Goal: Task Accomplishment & Management: Complete application form

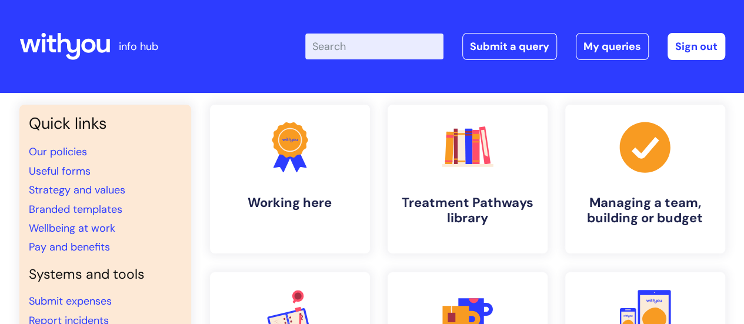
click at [621, 51] on link "My queries" at bounding box center [611, 46] width 73 height 27
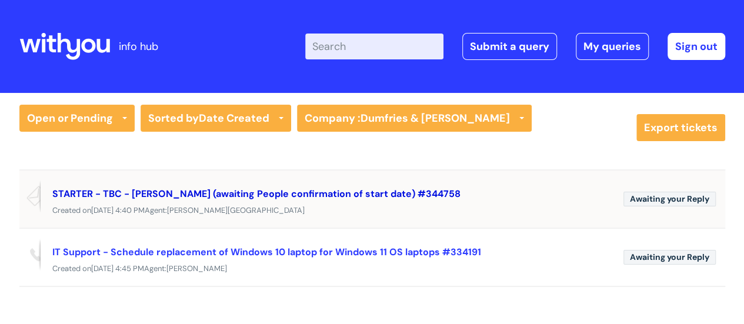
click at [226, 195] on link "STARTER - TBC - Rebecca Pennycook (awaiting People confirmation of start date) …" at bounding box center [256, 194] width 408 height 12
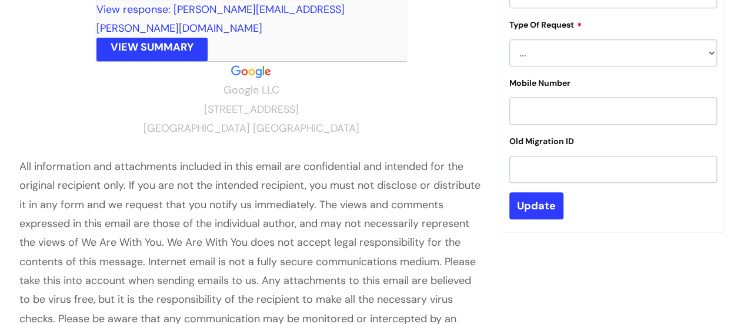
scroll to position [302, 0]
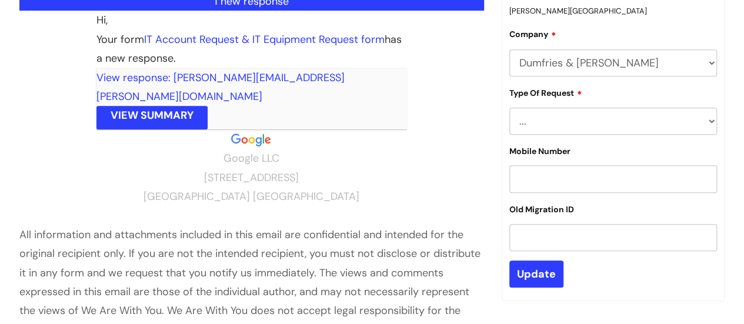
click at [165, 106] on link "VIEW SUMMARY" at bounding box center [151, 118] width 111 height 24
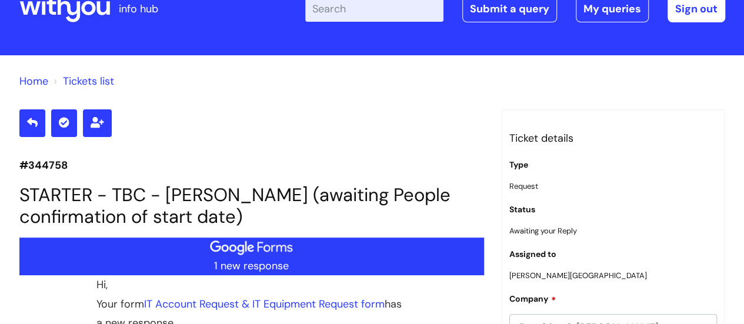
scroll to position [0, 0]
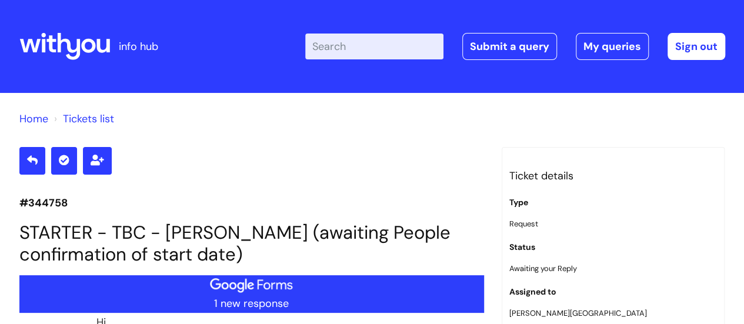
click at [71, 48] on icon at bounding box center [64, 46] width 91 height 28
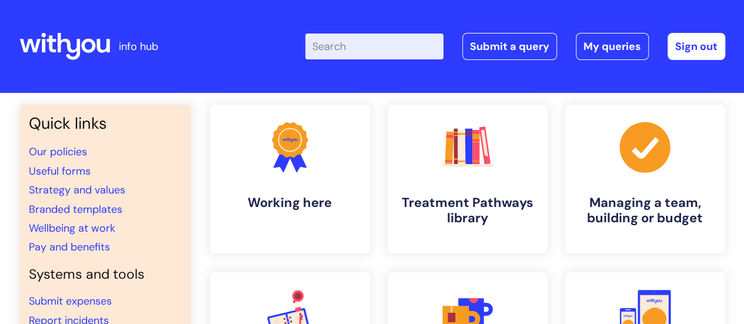
click at [362, 46] on input "Enter your search term here..." at bounding box center [374, 47] width 138 height 26
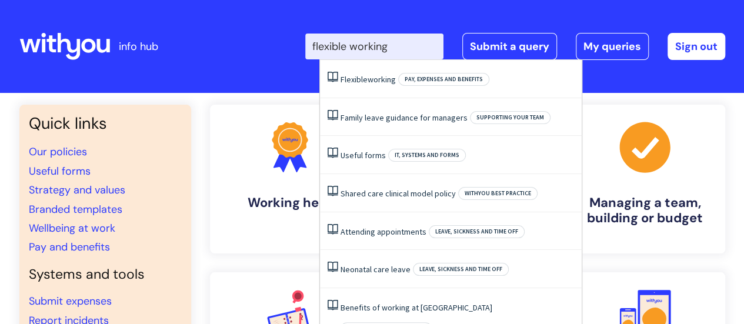
type input "flexible working"
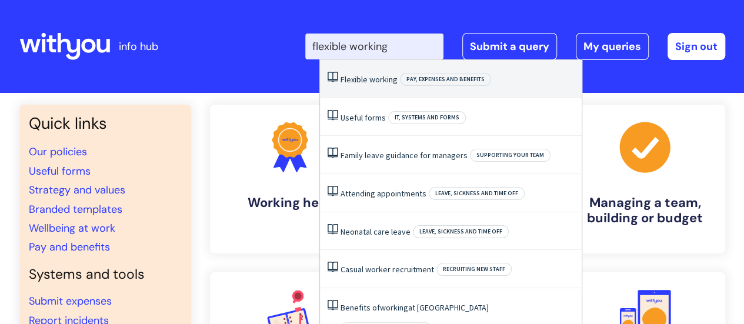
click at [370, 83] on span "working" at bounding box center [383, 79] width 28 height 11
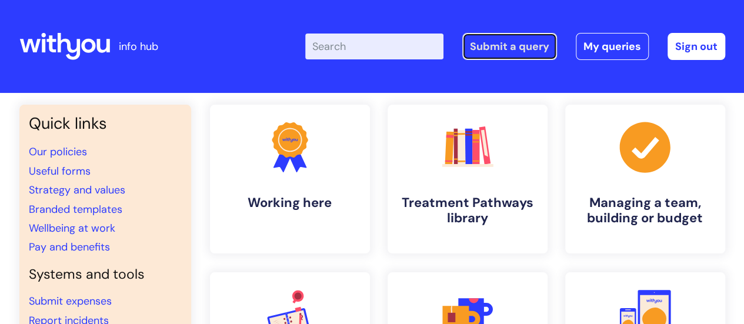
click at [516, 48] on link "Submit a query" at bounding box center [509, 46] width 95 height 27
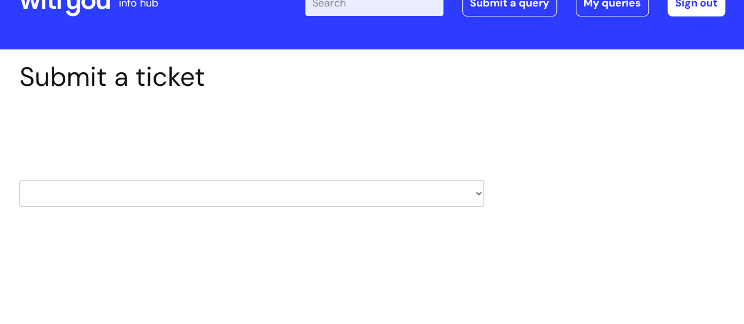
scroll to position [118, 0]
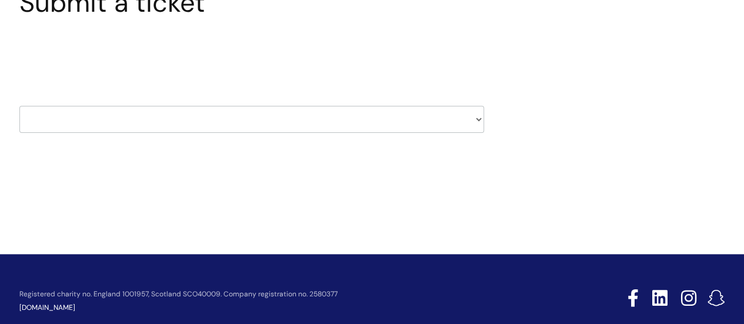
click at [400, 116] on select "HR / People IT and Support Clinical Drug Alerts Finance Accounts Data Support T…" at bounding box center [251, 119] width 464 height 27
select select "property_&_estates"
click at [19, 106] on select "HR / People IT and Support Clinical Drug Alerts Finance Accounts Data Support T…" at bounding box center [251, 119] width 464 height 27
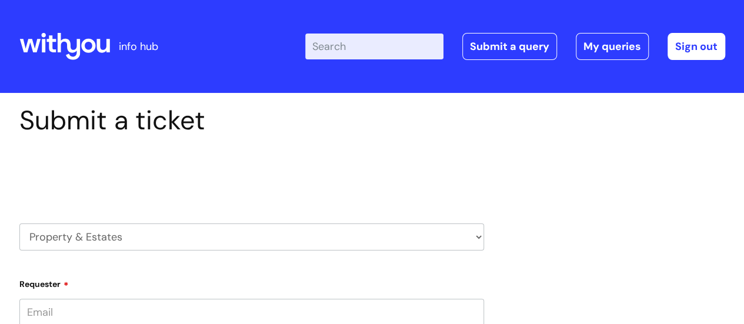
type input "[PERSON_NAME][EMAIL_ADDRESS][PERSON_NAME][DOMAIN_NAME]"
select select "80004286530"
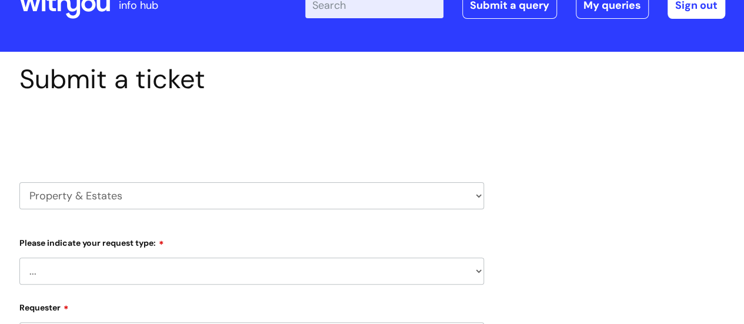
scroll to position [118, 0]
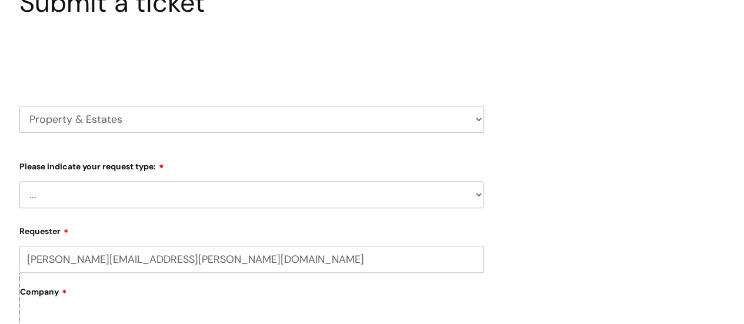
click at [229, 189] on select "... Facilities Support Lease/ Tenancy Agreements Health & Safety and Environmen…" at bounding box center [251, 194] width 464 height 27
select select "Facilities Support"
click at [19, 181] on select "... Facilities Support Lease/ Tenancy Agreements Health & Safety and Environmen…" at bounding box center [251, 194] width 464 height 27
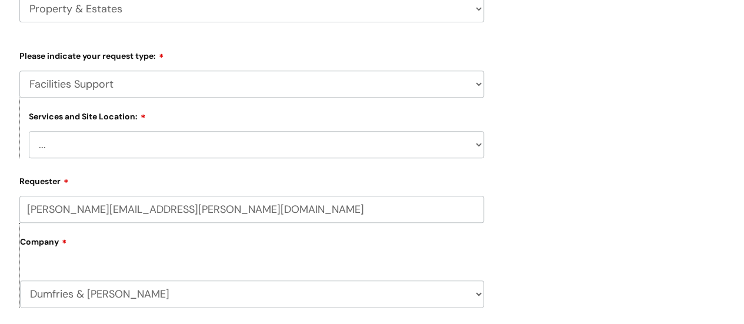
scroll to position [235, 0]
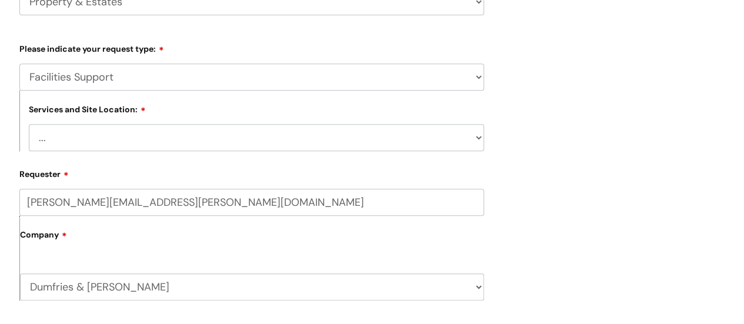
click at [221, 145] on select "... [GEOGRAPHIC_DATA] [GEOGRAPHIC_DATA] [GEOGRAPHIC_DATA] [GEOGRAPHIC_DATA] [GE…" at bounding box center [256, 137] width 455 height 27
select select "Dumfries"
click at [29, 125] on select "... [GEOGRAPHIC_DATA] [GEOGRAPHIC_DATA] [GEOGRAPHIC_DATA] [GEOGRAPHIC_DATA] [GE…" at bounding box center [256, 137] width 455 height 27
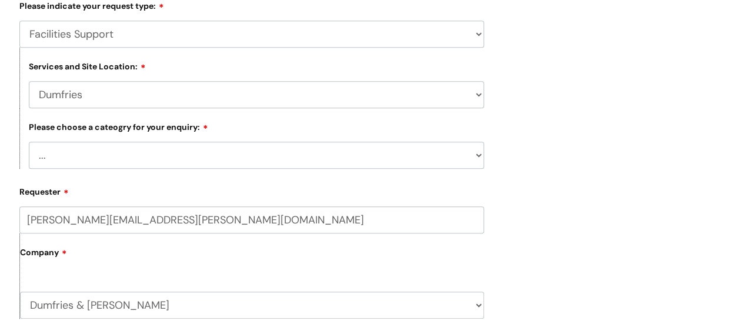
scroll to position [294, 0]
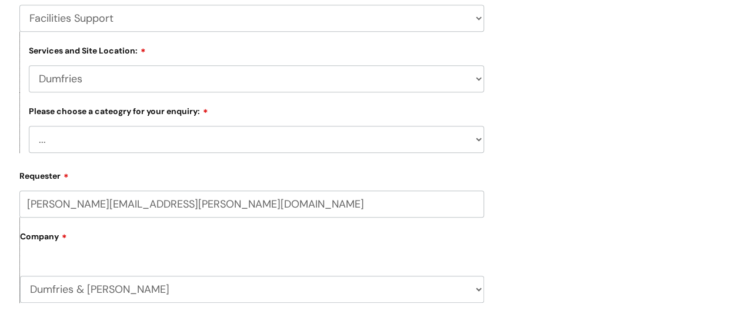
click at [167, 137] on select "... Electrical and Lighting Plumbing and Drainage Heating and Cooling Fixtures,…" at bounding box center [256, 139] width 455 height 27
select select "Plumbing and Drainage"
click at [29, 127] on select "... Electrical and Lighting Plumbing and Drainage Heating and Cooling Fixtures,…" at bounding box center [256, 139] width 455 height 27
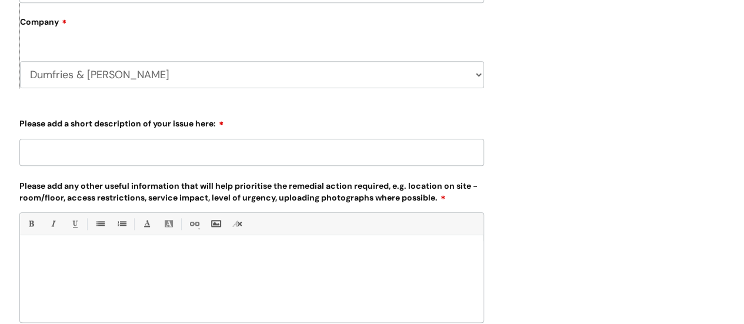
scroll to position [529, 0]
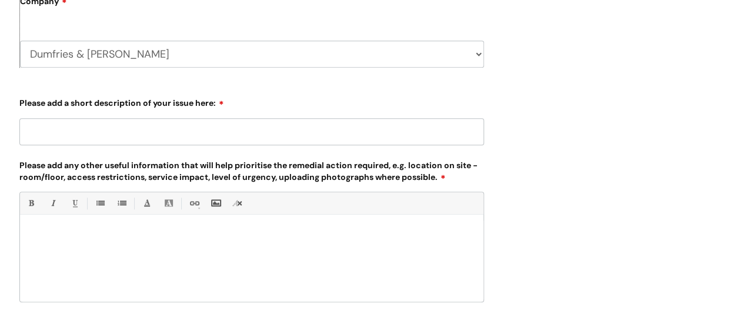
click at [168, 129] on input "Please add a short description of your issue here:" at bounding box center [251, 131] width 464 height 27
type input "L"
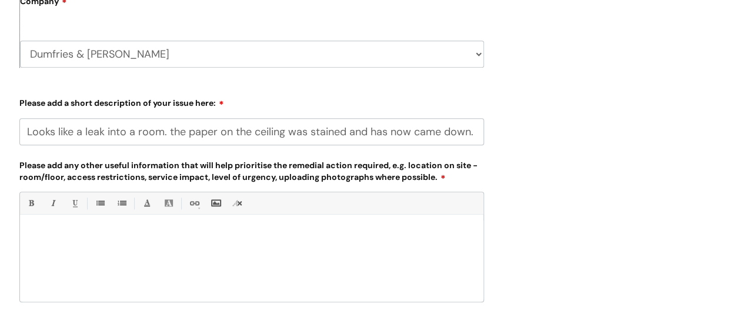
scroll to position [0, 0]
type input "Looks like a leak into a room. the paper on the ceiling was stained and has now…"
click at [201, 245] on div at bounding box center [251, 260] width 463 height 81
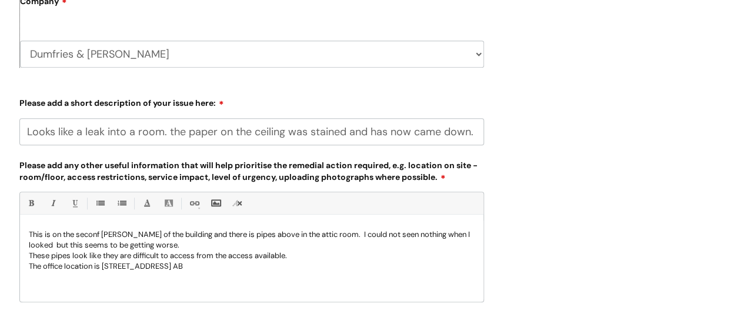
click at [171, 244] on p "This is on the seconf [PERSON_NAME] of the building and there is pipes above in…" at bounding box center [252, 239] width 446 height 21
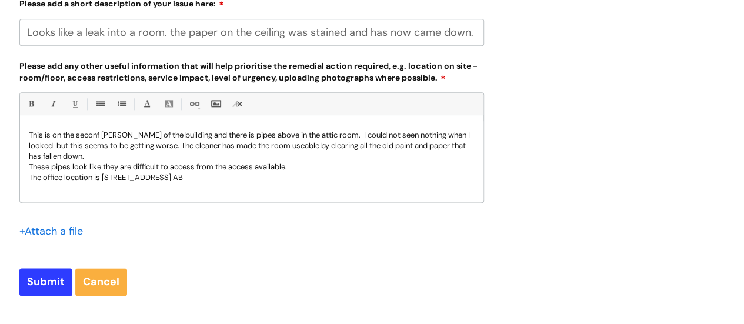
scroll to position [647, 0]
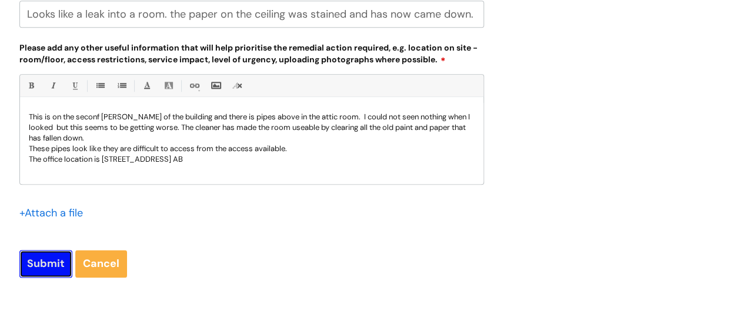
click at [46, 265] on input "Submit" at bounding box center [45, 263] width 53 height 27
type input "Please Wait..."
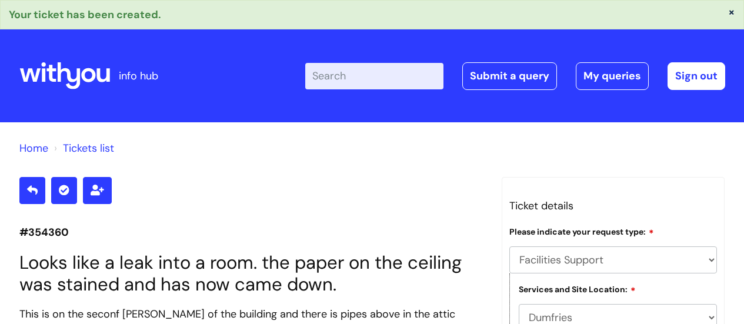
select select "Facilities Support"
select select "Dumfries"
select select "Plumbing and Drainage"
